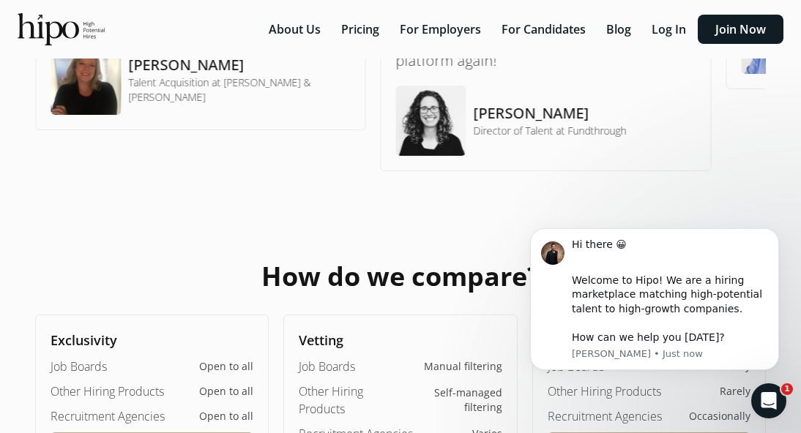
scroll to position [878, 0]
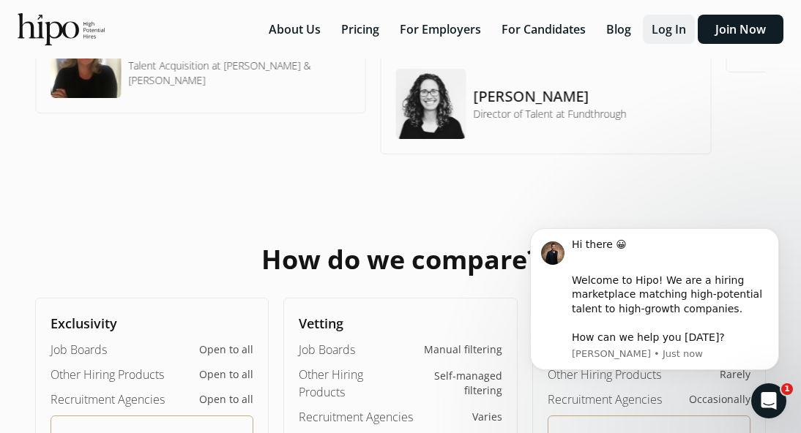
click at [661, 36] on button "Log In" at bounding box center [669, 29] width 52 height 29
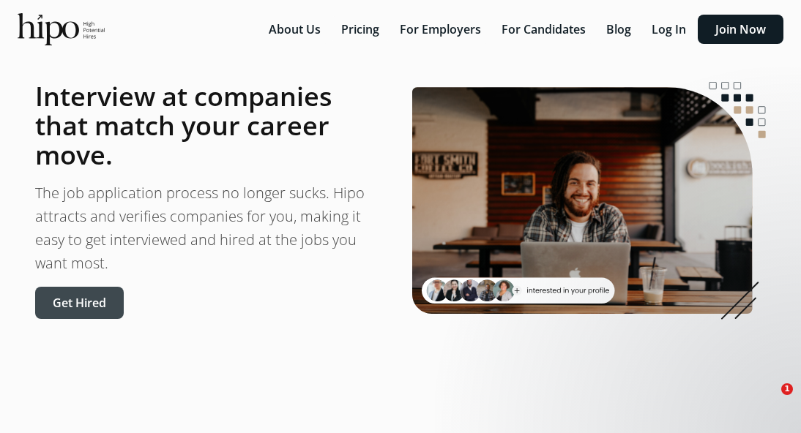
click at [104, 299] on button "Get Hired" at bounding box center [79, 303] width 89 height 32
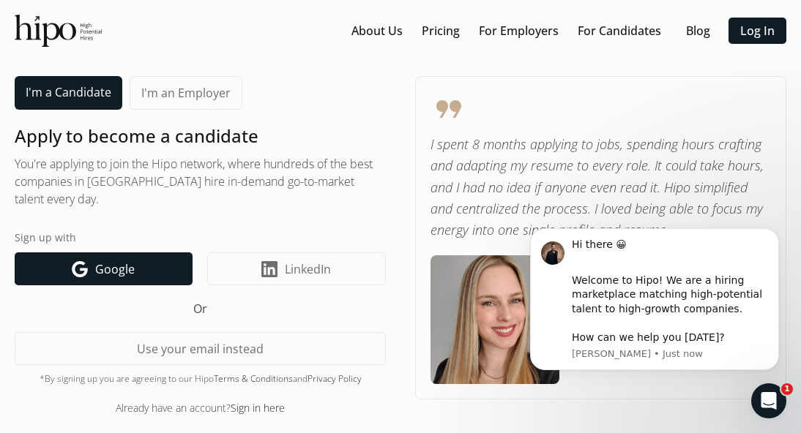
click at [149, 264] on link "Google icon Google" at bounding box center [104, 269] width 178 height 33
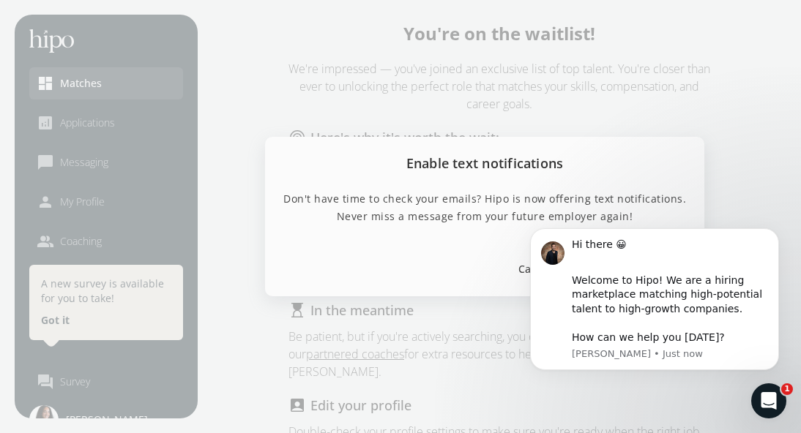
click at [704, 144] on div at bounding box center [400, 216] width 801 height 433
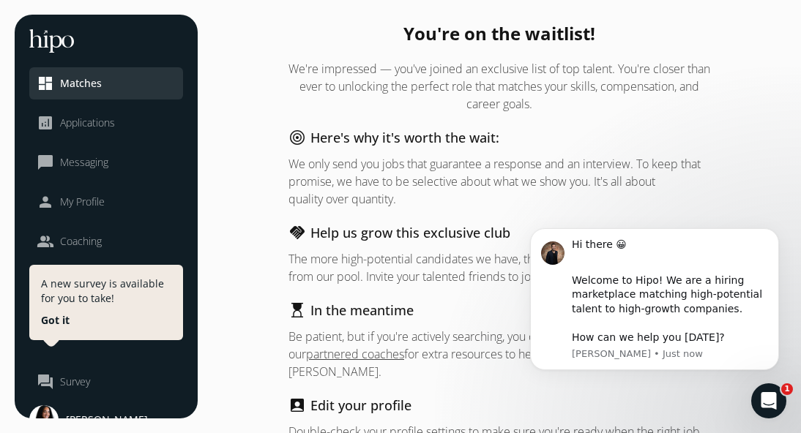
click at [763, 400] on icon "Open Intercom Messenger" at bounding box center [769, 402] width 24 height 24
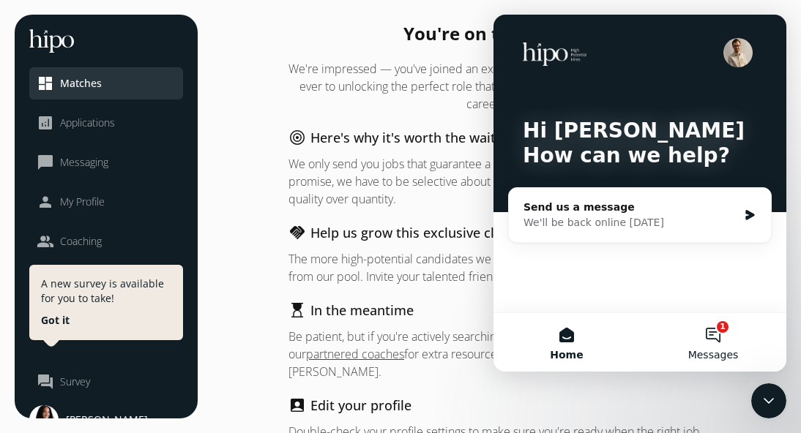
click at [710, 329] on button "1 Messages" at bounding box center [713, 342] width 146 height 59
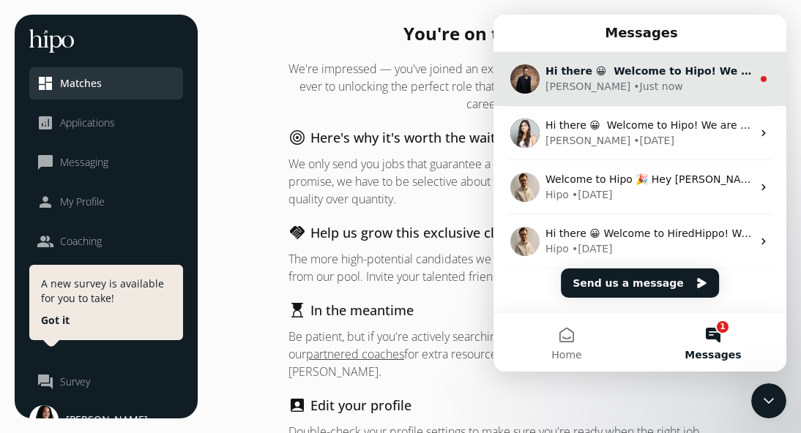
click at [677, 88] on div "Adam • Just now" at bounding box center [648, 86] width 206 height 15
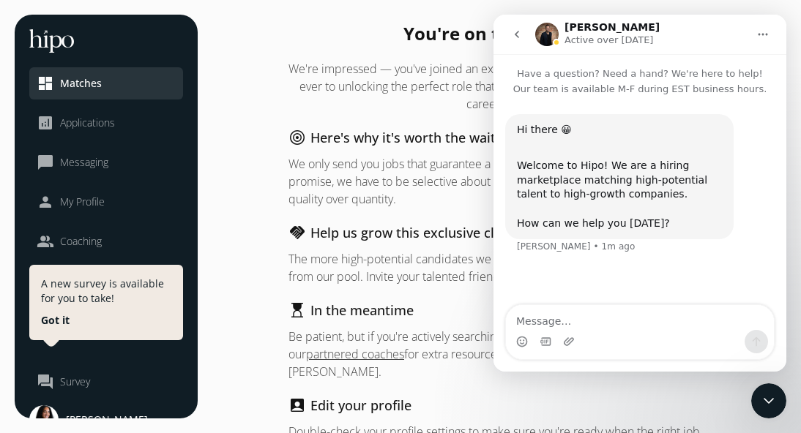
click at [75, 321] on div "A new survey is available for you to take! Got it" at bounding box center [106, 302] width 154 height 75
click at [84, 377] on span "Survey" at bounding box center [75, 382] width 30 height 15
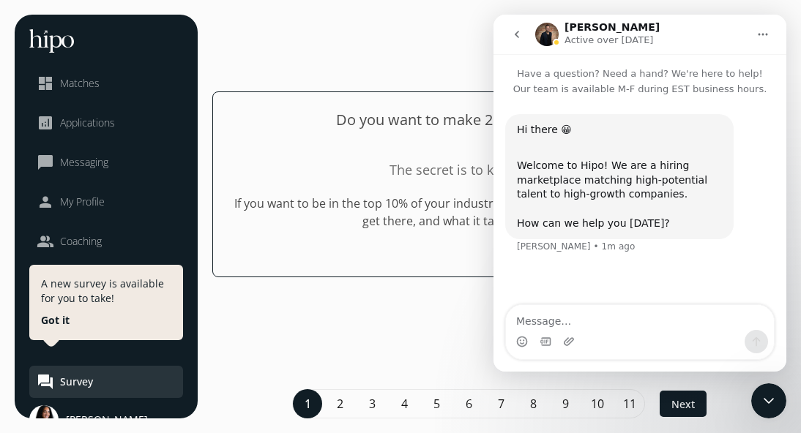
click at [326, 283] on div "Do you want to make 2025 your best year yet? The secret is to keep levelling up…" at bounding box center [506, 231] width 589 height 433
click at [521, 29] on icon "go back" at bounding box center [517, 35] width 12 height 12
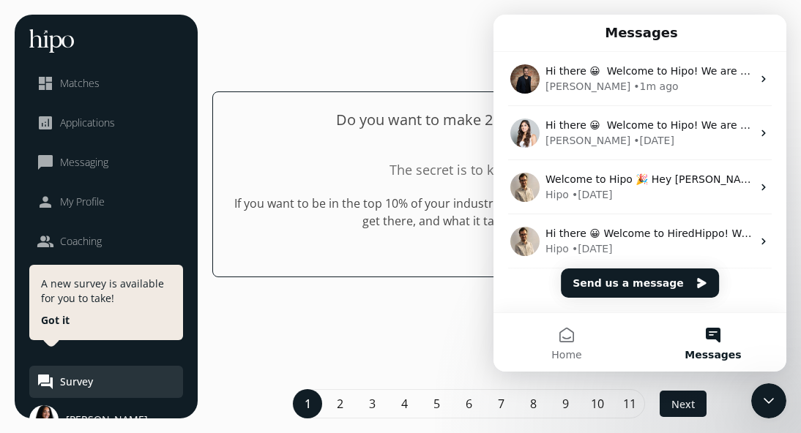
click at [518, 30] on div "Messages" at bounding box center [640, 33] width 274 height 25
click at [458, 31] on div "Do you want to make 2025 your best year yet? The secret is to keep levelling up…" at bounding box center [506, 231] width 589 height 433
click at [523, 34] on div "Messages" at bounding box center [640, 33] width 274 height 25
click at [691, 12] on div "“You miss 100% of the shots you don't take.” – Wayne Gretzky menu close dashboa…" at bounding box center [400, 216] width 801 height 433
click at [570, 332] on button "Home" at bounding box center [567, 342] width 146 height 59
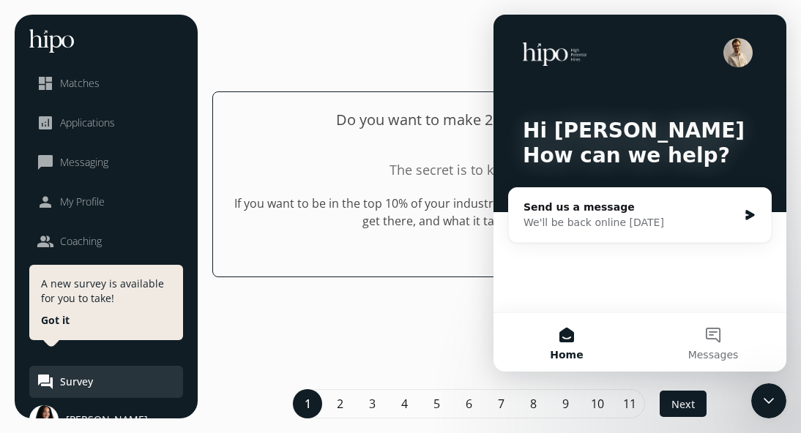
click at [506, 343] on button "Home" at bounding box center [567, 342] width 146 height 59
click at [481, 344] on div "Do you want to make 2025 your best year yet? The secret is to keep levelling up…" at bounding box center [506, 231] width 589 height 433
click at [719, 343] on button "Messages" at bounding box center [713, 342] width 146 height 59
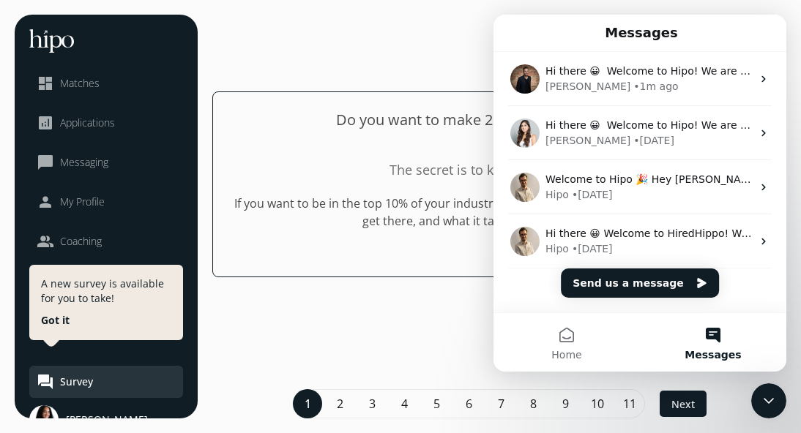
click at [719, 343] on button "Messages" at bounding box center [713, 342] width 146 height 59
click at [769, 401] on icon "Close Intercom Messenger" at bounding box center [769, 401] width 18 height 18
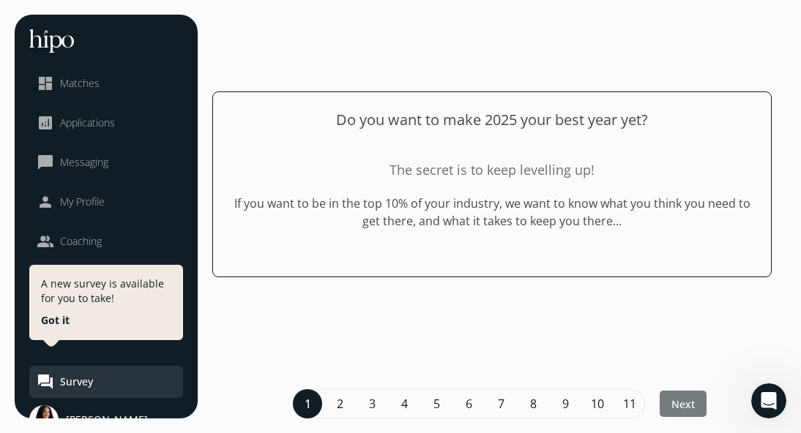
click at [679, 403] on span "Next" at bounding box center [682, 404] width 23 height 15
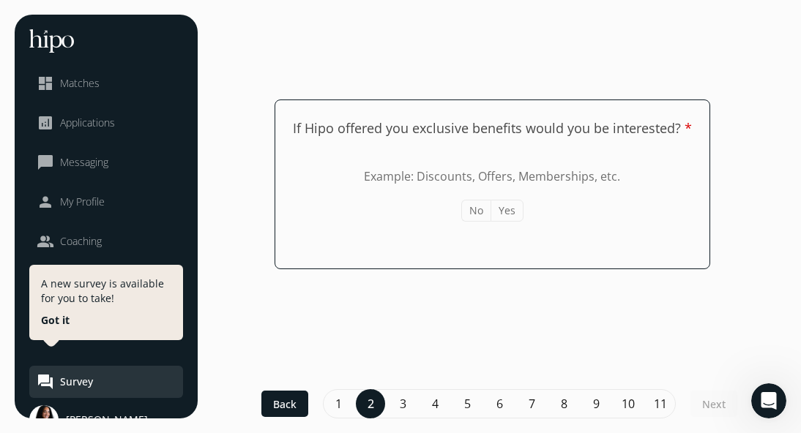
click at [480, 200] on button "No" at bounding box center [475, 211] width 29 height 22
click at [715, 416] on div at bounding box center [713, 404] width 47 height 26
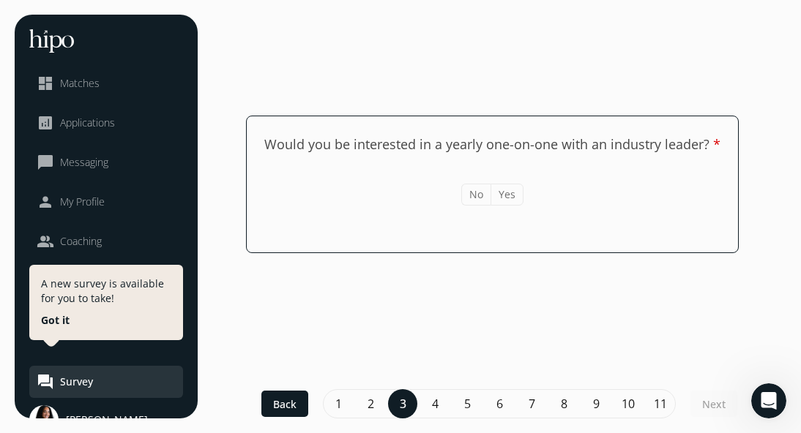
click at [508, 193] on button "Yes" at bounding box center [507, 195] width 33 height 22
click at [705, 400] on span "Next" at bounding box center [713, 404] width 23 height 15
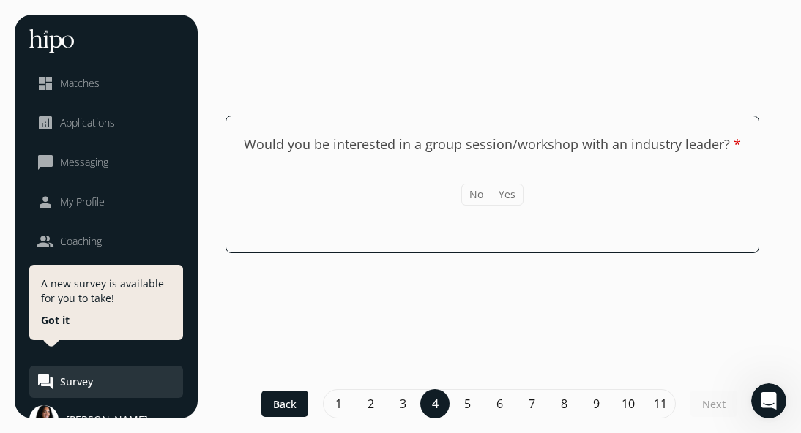
click at [509, 197] on button "Yes" at bounding box center [507, 195] width 33 height 22
click at [707, 395] on div at bounding box center [713, 404] width 47 height 26
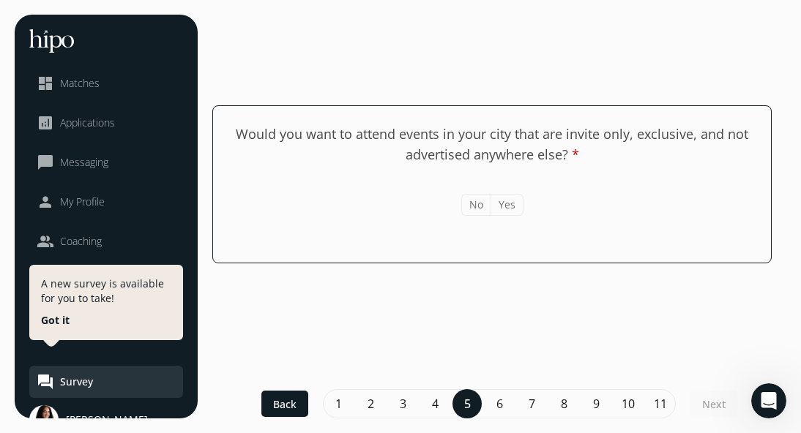
click at [504, 204] on button "Yes" at bounding box center [507, 205] width 33 height 22
click at [704, 401] on span "Next" at bounding box center [713, 404] width 23 height 15
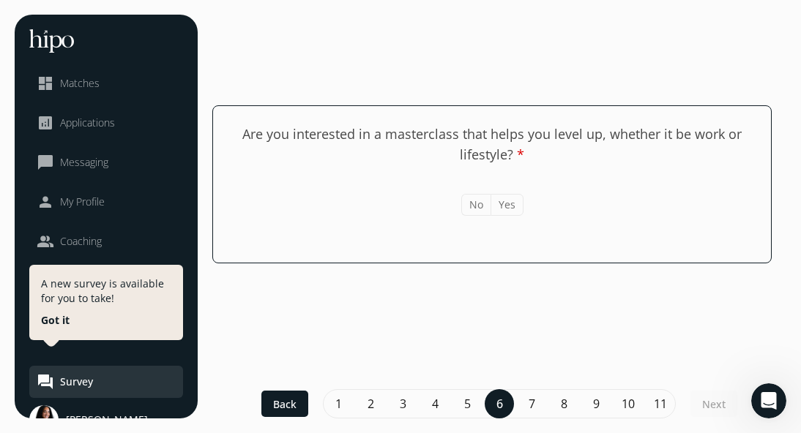
click at [465, 198] on button "No" at bounding box center [475, 205] width 29 height 22
click at [707, 405] on span "Next" at bounding box center [713, 404] width 23 height 15
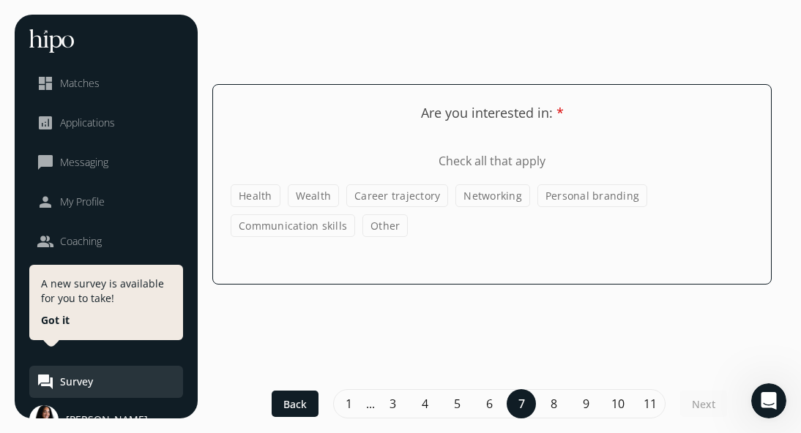
click at [270, 196] on label "Health" at bounding box center [256, 196] width 50 height 23
click at [0, 0] on input "Health" at bounding box center [0, 0] width 0 height 0
click at [337, 228] on label "Communication skills" at bounding box center [293, 226] width 124 height 23
click at [0, 0] on input "Communication skills" at bounding box center [0, 0] width 0 height 0
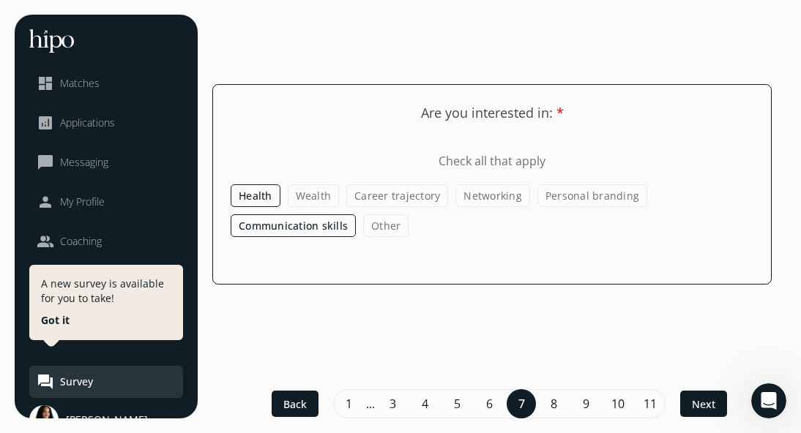
click at [600, 198] on label "Personal branding" at bounding box center [592, 196] width 110 height 23
click at [0, 0] on input "Personal branding" at bounding box center [0, 0] width 0 height 0
click at [710, 403] on span "Next" at bounding box center [703, 404] width 23 height 15
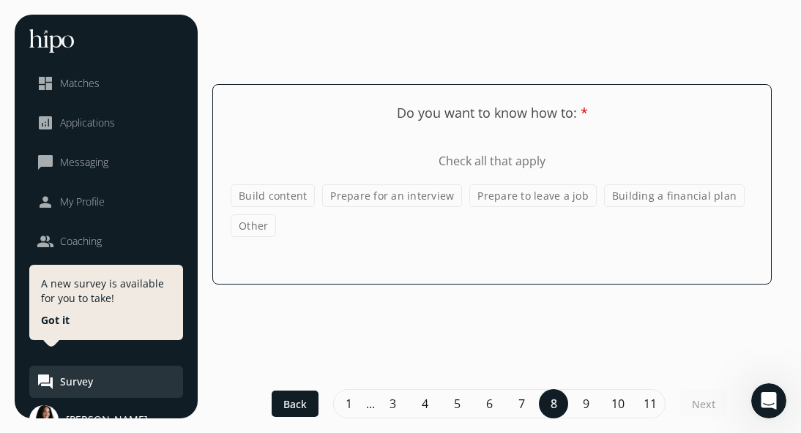
click at [396, 190] on label "Prepare for an interview" at bounding box center [392, 196] width 140 height 23
click at [0, 0] on input "Prepare for an interview" at bounding box center [0, 0] width 0 height 0
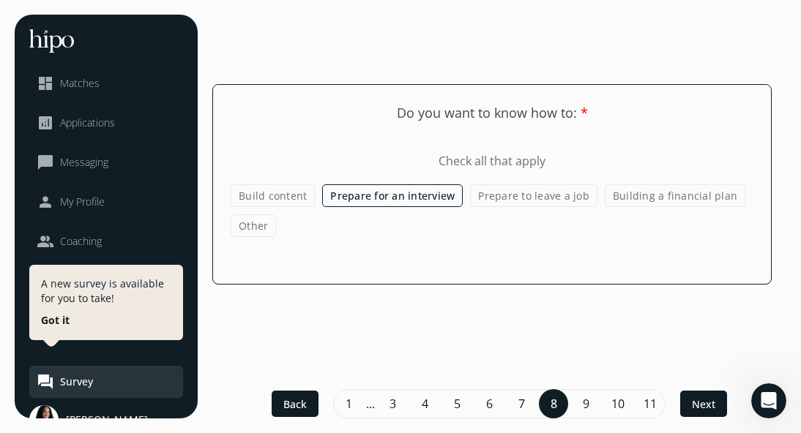
click at [287, 190] on label "Build content" at bounding box center [273, 196] width 84 height 23
click at [0, 0] on input "Build content" at bounding box center [0, 0] width 0 height 0
click at [701, 397] on span "Next" at bounding box center [703, 404] width 23 height 15
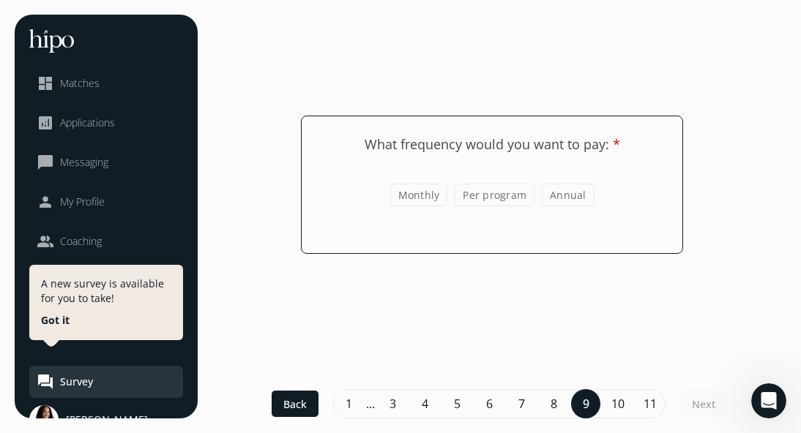
click at [480, 196] on label "Per program" at bounding box center [495, 195] width 80 height 23
click at [0, 0] on input "Per program" at bounding box center [0, 0] width 0 height 0
click at [704, 414] on div at bounding box center [703, 404] width 47 height 26
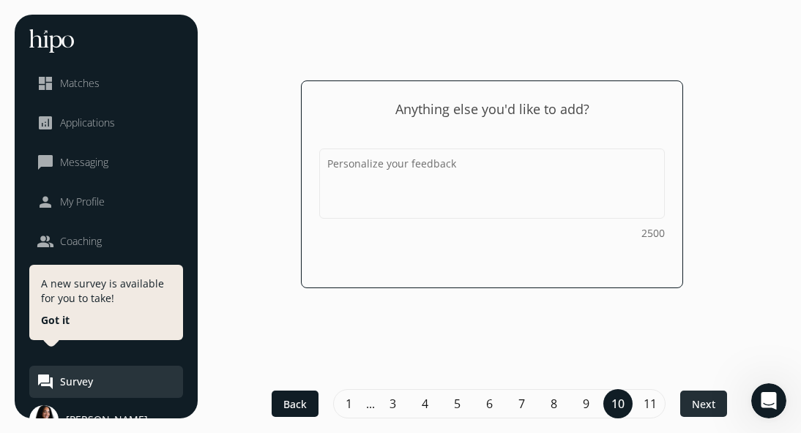
click at [701, 401] on span "Next" at bounding box center [703, 404] width 23 height 15
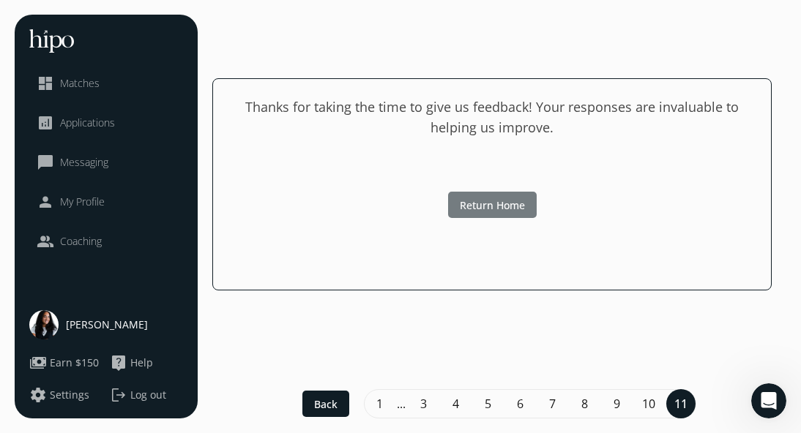
click at [515, 200] on span "Return Home" at bounding box center [492, 205] width 65 height 15
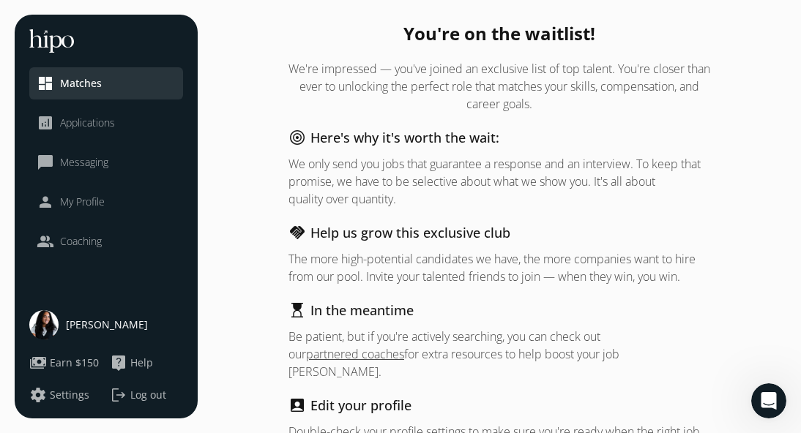
click at [81, 362] on span "Earn $150" at bounding box center [74, 363] width 49 height 15
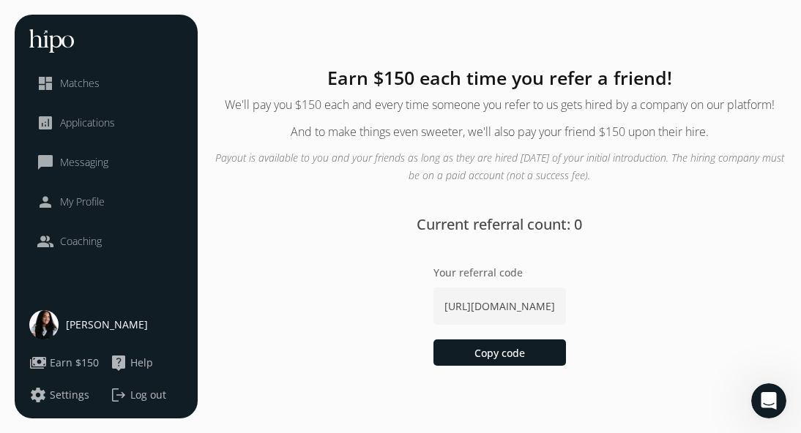
click at [105, 201] on link "person My Profile" at bounding box center [106, 202] width 139 height 18
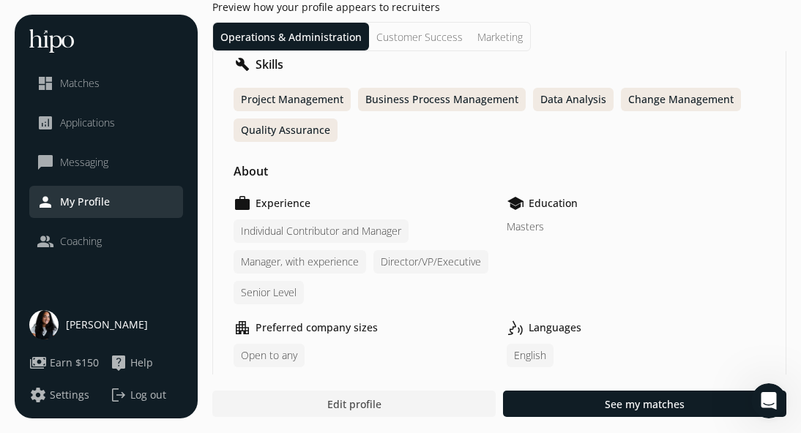
scroll to position [342, 0]
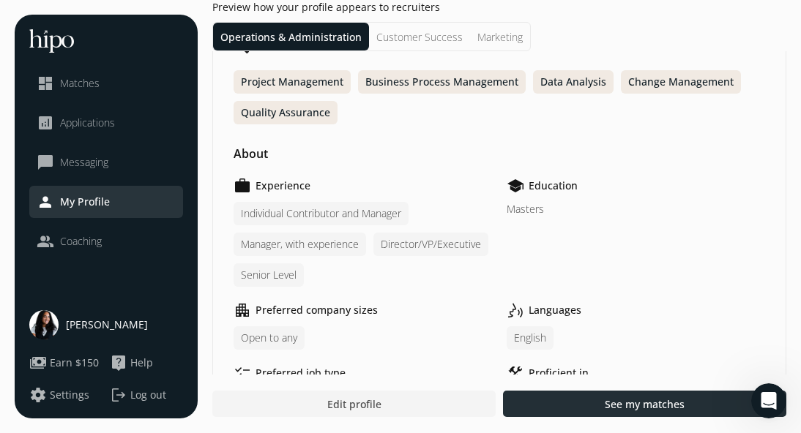
click at [567, 397] on div at bounding box center [644, 404] width 283 height 26
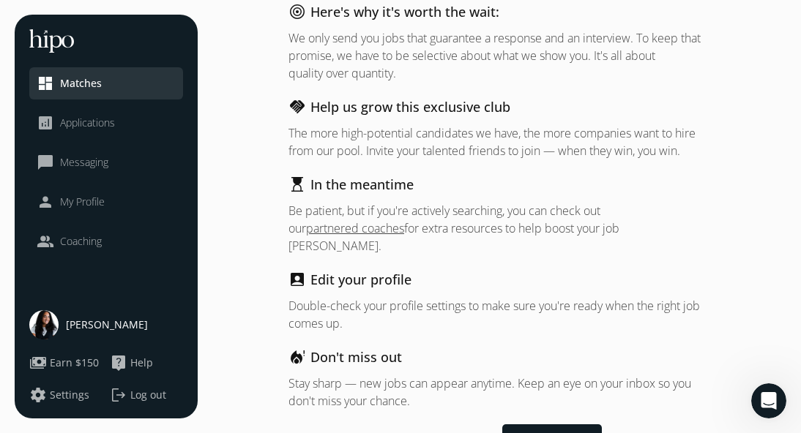
scroll to position [141, 0]
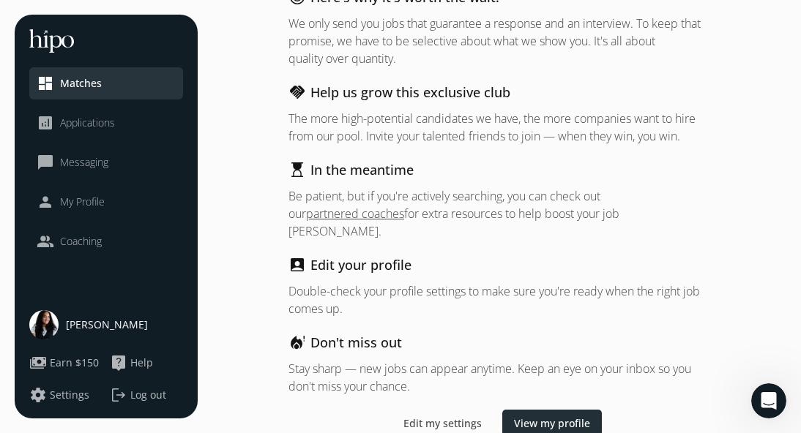
click at [552, 416] on span "View my profile" at bounding box center [552, 423] width 76 height 15
